Goal: Information Seeking & Learning: Learn about a topic

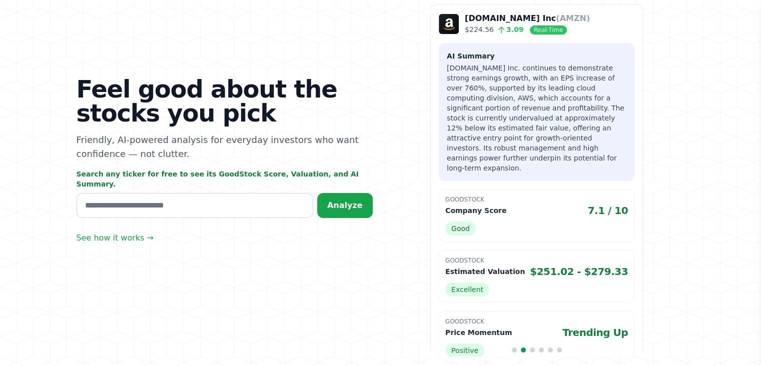
scroll to position [102, 0]
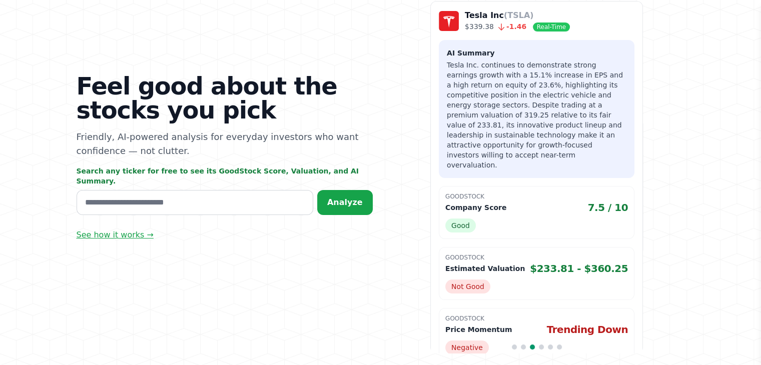
click at [126, 231] on link "See how it works →" at bounding box center [115, 235] width 77 height 12
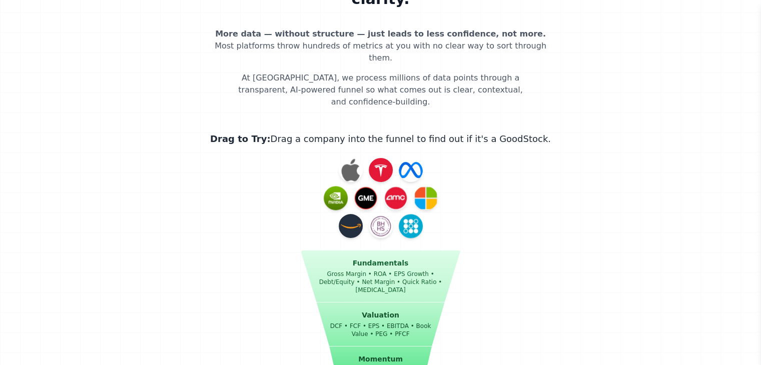
scroll to position [1137, 0]
click at [368, 158] on div at bounding box center [381, 170] width 84 height 24
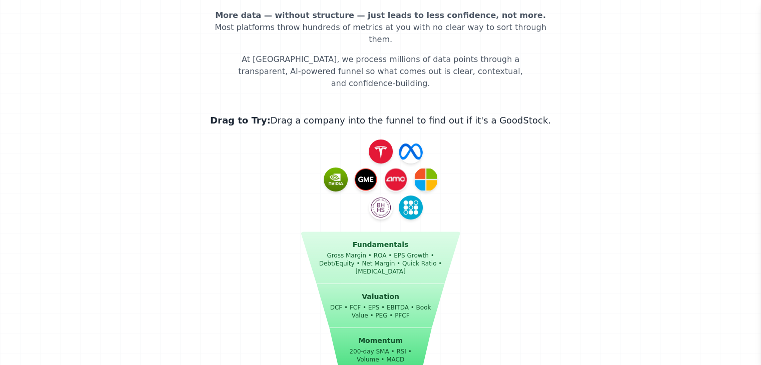
scroll to position [1145, 0]
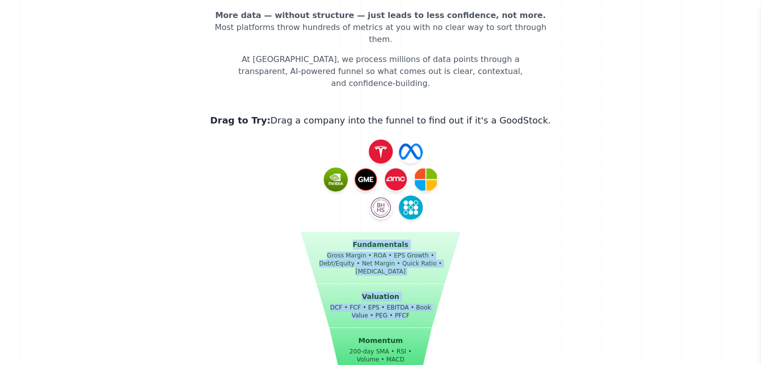
drag, startPoint x: 388, startPoint y: 95, endPoint x: 392, endPoint y: 243, distance: 148.2
click at [392, 243] on main "You don't need more data — you need more clarity. More data — without structure…" at bounding box center [381, 258] width 448 height 690
click at [377, 140] on img at bounding box center [381, 152] width 24 height 24
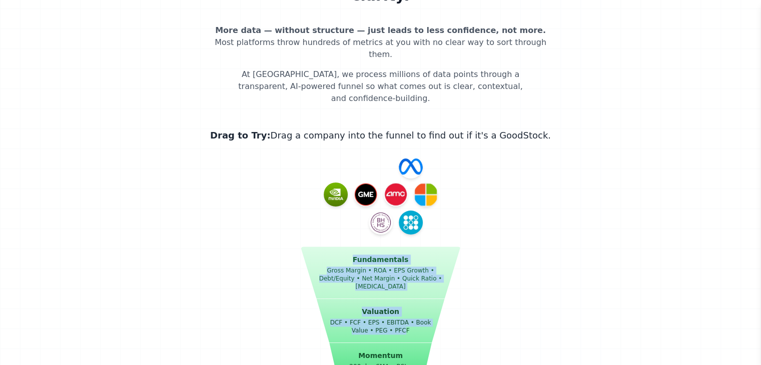
click at [419, 183] on img at bounding box center [426, 195] width 24 height 24
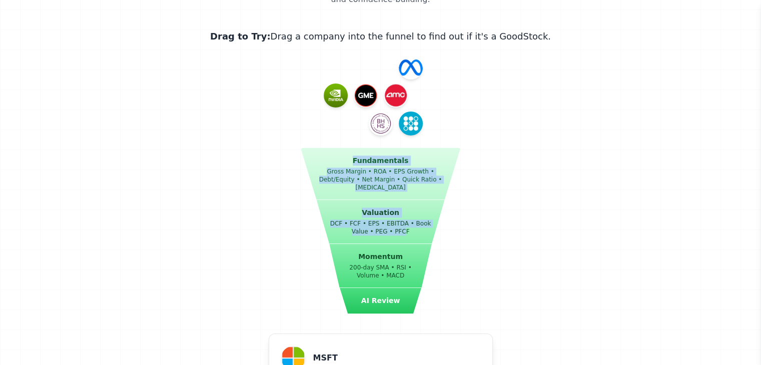
scroll to position [1227, 0]
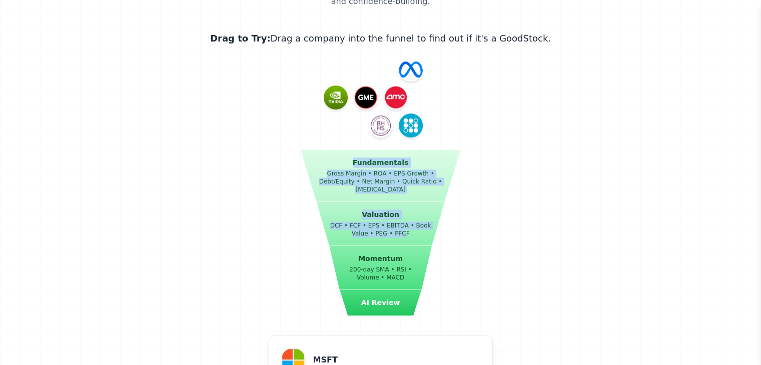
click at [382, 114] on img at bounding box center [381, 126] width 24 height 24
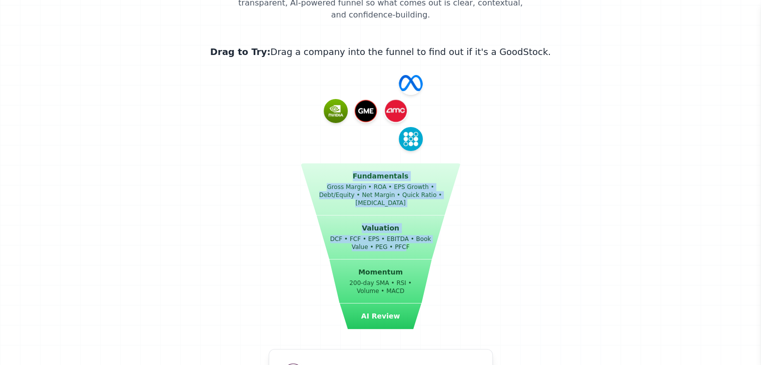
scroll to position [1213, 0]
click at [344, 100] on img at bounding box center [336, 112] width 24 height 24
click at [365, 100] on img at bounding box center [366, 112] width 24 height 24
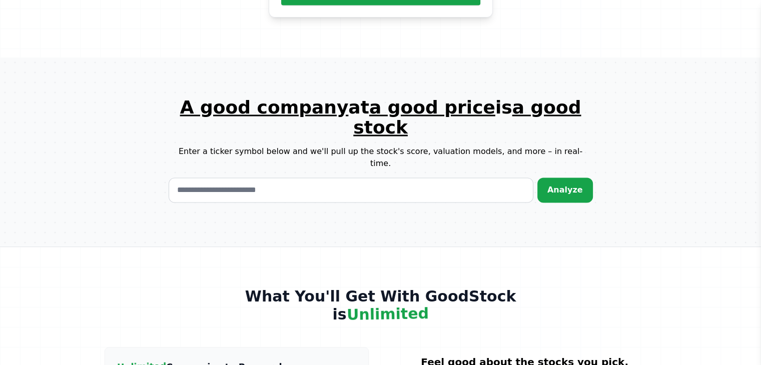
click at [397, 98] on div "A good company at a good price is a good stock Enter a ticker symbol below and …" at bounding box center [381, 150] width 448 height 105
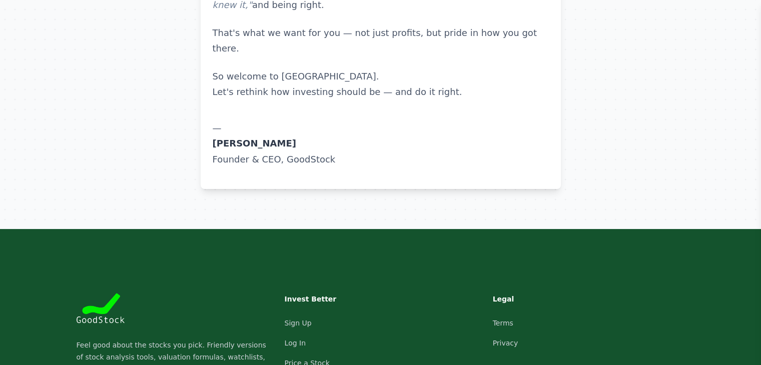
scroll to position [102, 0]
